Goal: Task Accomplishment & Management: Manage account settings

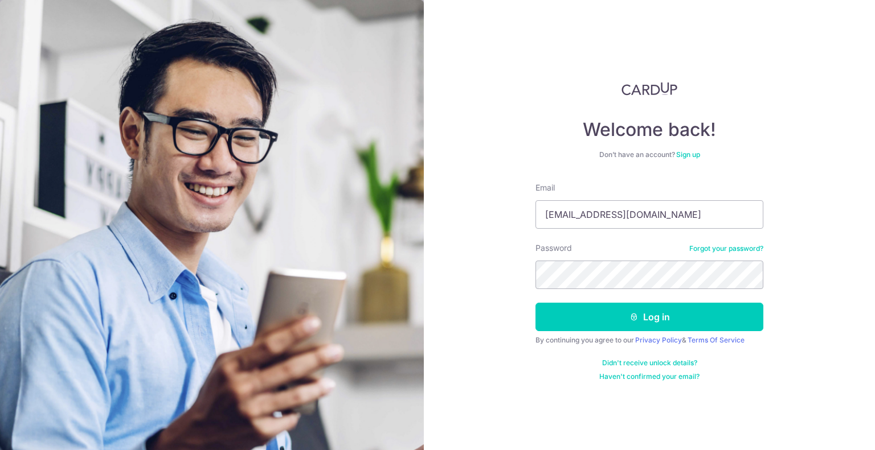
type input "[EMAIL_ADDRESS][DOMAIN_NAME]"
click at [535, 303] on button "Log in" at bounding box center [649, 317] width 228 height 28
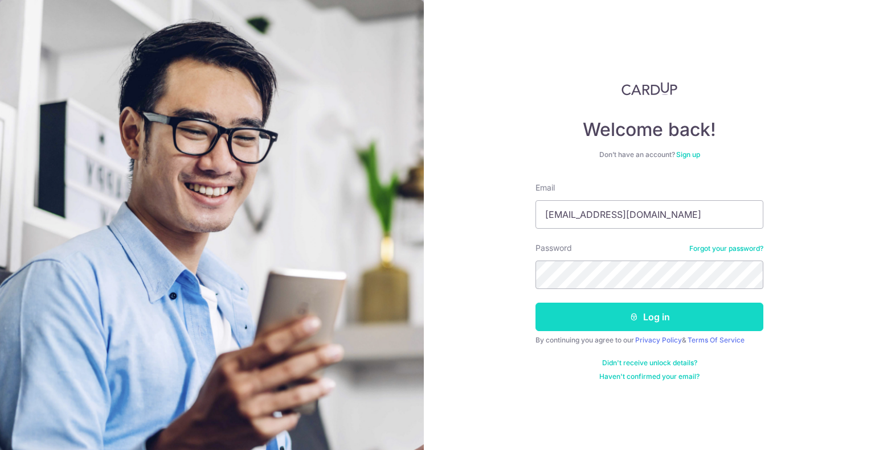
click at [619, 322] on button "Log in" at bounding box center [649, 317] width 228 height 28
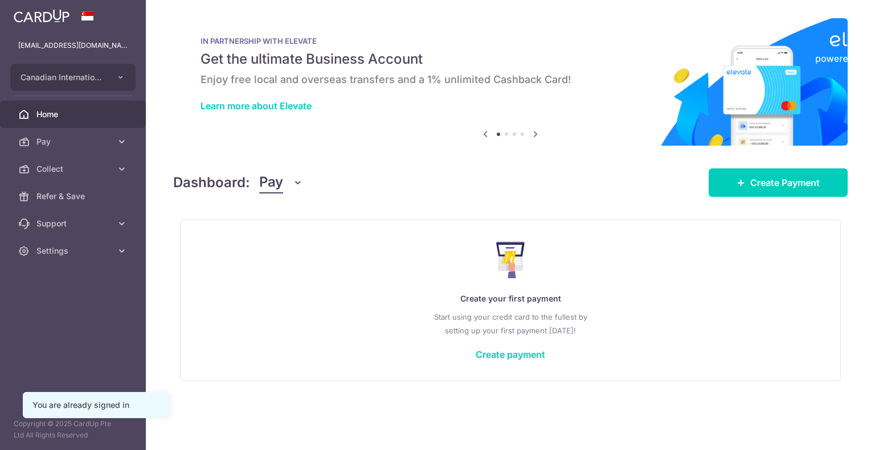
click at [288, 181] on button "Pay" at bounding box center [281, 183] width 44 height 22
click at [297, 240] on link "Collect" at bounding box center [319, 241] width 118 height 27
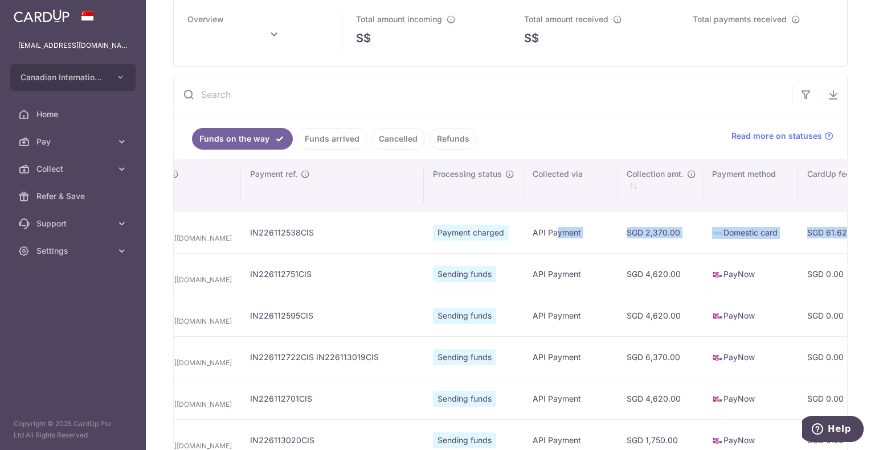
scroll to position [0, 257]
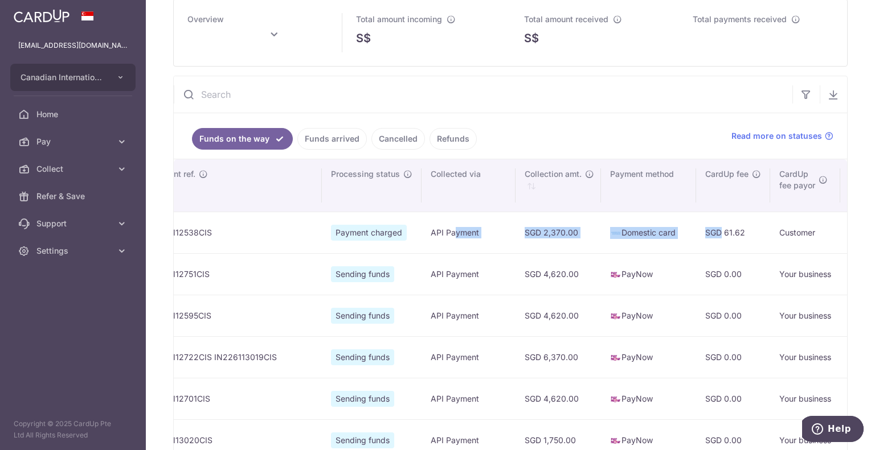
drag, startPoint x: 656, startPoint y: 230, endPoint x: 665, endPoint y: 236, distance: 11.1
click at [665, 236] on tr "- - [EMAIL_ADDRESS][DOMAIN_NAME] IN226112538CIS Payment charged API Payment SGD…" at bounding box center [610, 233] width 1386 height 42
type input "[DATE]"
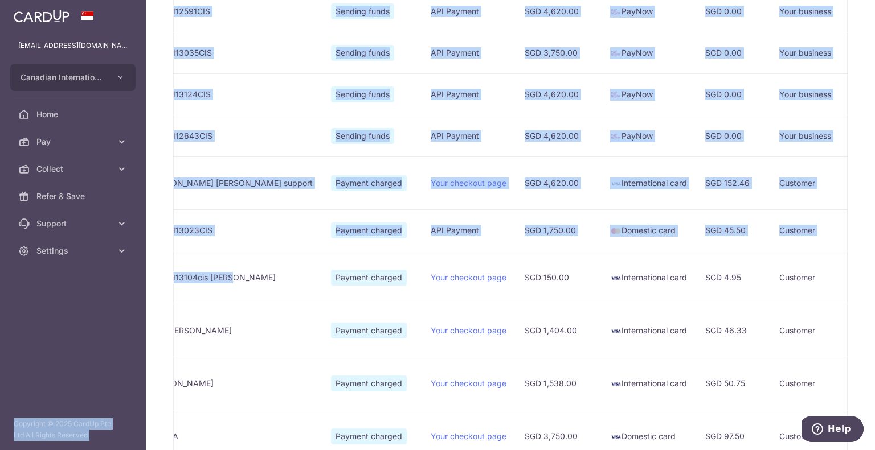
scroll to position [0, 0]
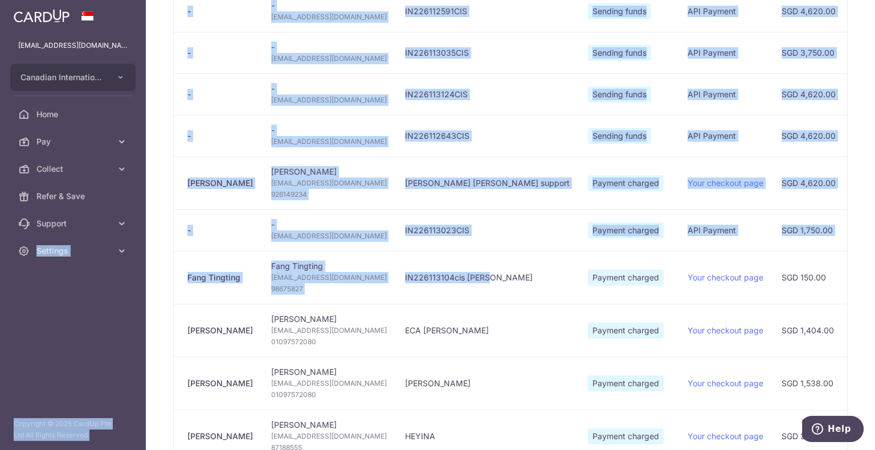
drag, startPoint x: 212, startPoint y: 277, endPoint x: 77, endPoint y: 270, distance: 135.2
click at [8, 270] on main "[EMAIL_ADDRESS][DOMAIN_NAME] Canadian International School Pte Ltd Add new comp…" at bounding box center [437, 225] width 875 height 450
click at [331, 295] on td "Fang Tingting [EMAIL_ADDRESS][DOMAIN_NAME] 98675827" at bounding box center [329, 277] width 134 height 53
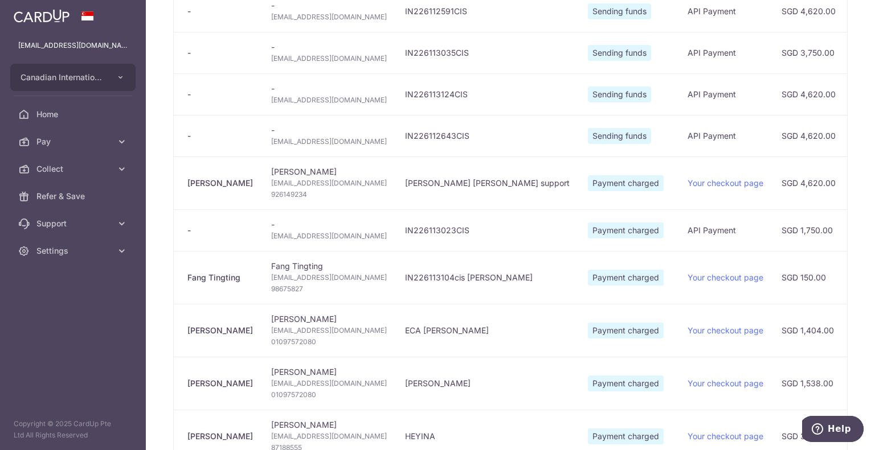
drag, startPoint x: 245, startPoint y: 275, endPoint x: 182, endPoint y: 273, distance: 63.2
click at [182, 273] on td "Fang Tingting" at bounding box center [218, 277] width 88 height 53
copy div "Fang Tingting"
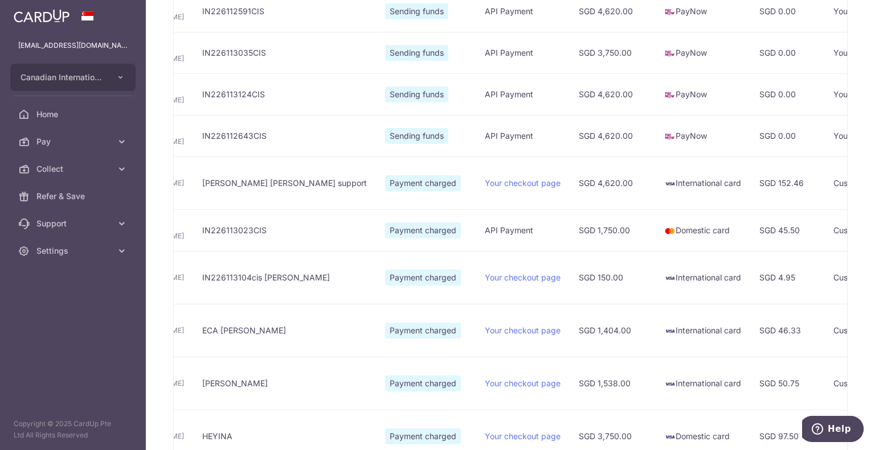
scroll to position [0, 663]
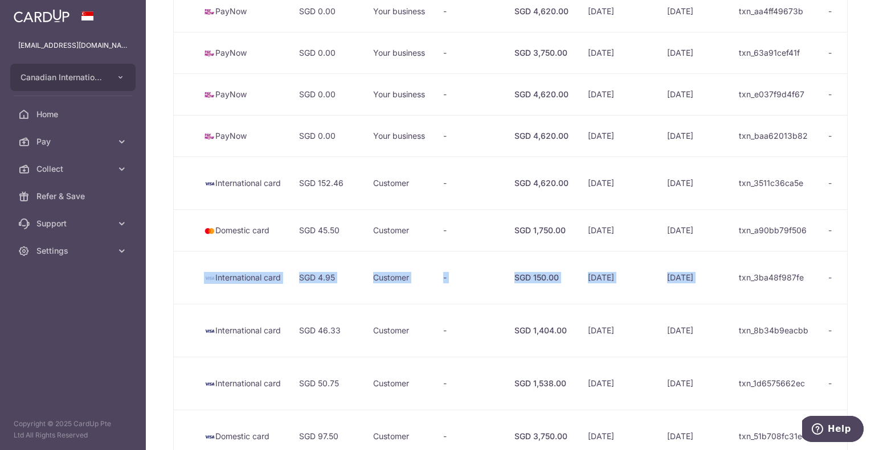
drag, startPoint x: 579, startPoint y: 274, endPoint x: 679, endPoint y: 268, distance: 99.9
click at [679, 268] on tr "Fang [PERSON_NAME] Tingting [EMAIL_ADDRESS][DOMAIN_NAME] 98675827 IN226113104ci…" at bounding box center [204, 277] width 1386 height 53
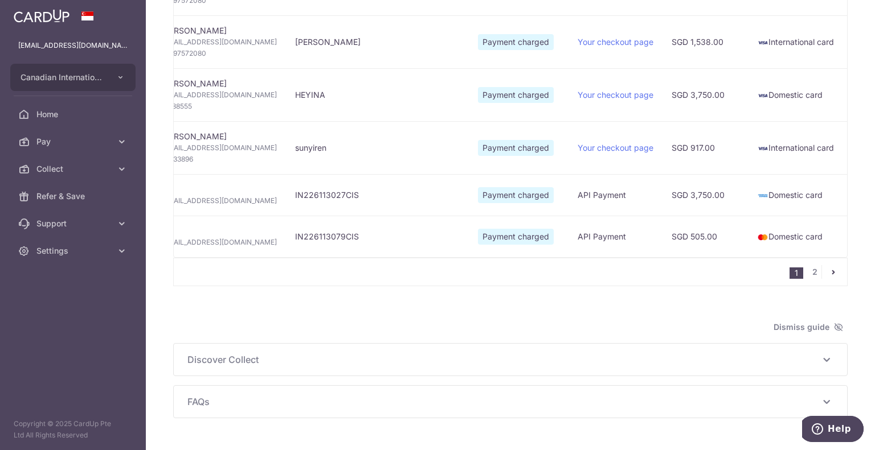
scroll to position [944, 0]
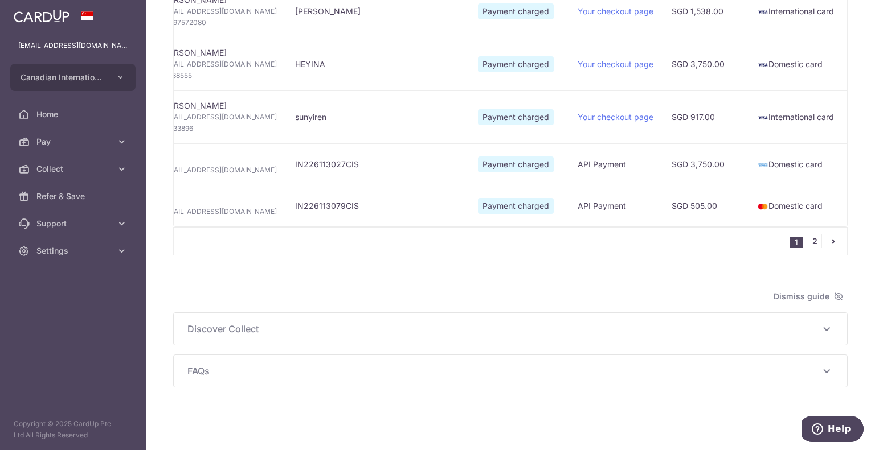
click at [807, 239] on link "2" at bounding box center [814, 242] width 14 height 14
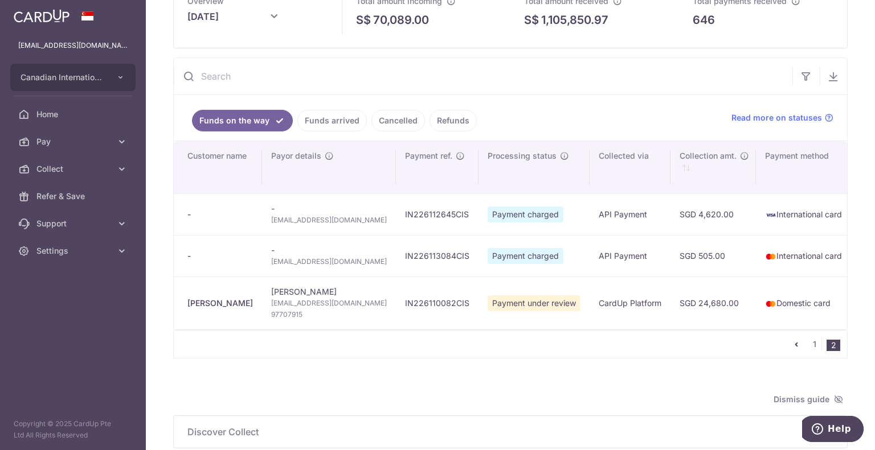
scroll to position [68, 0]
